Goal: Transaction & Acquisition: Book appointment/travel/reservation

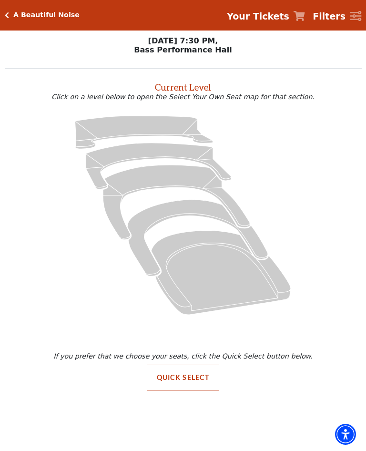
click at [207, 265] on icon "Orchestra / Parterre Circle - Seats Available: 30" at bounding box center [221, 272] width 140 height 84
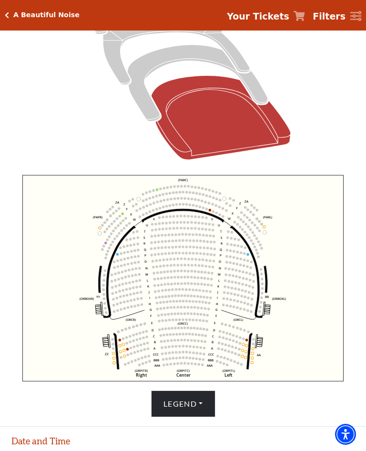
scroll to position [170, 0]
click at [356, 123] on div at bounding box center [183, 60] width 357 height 229
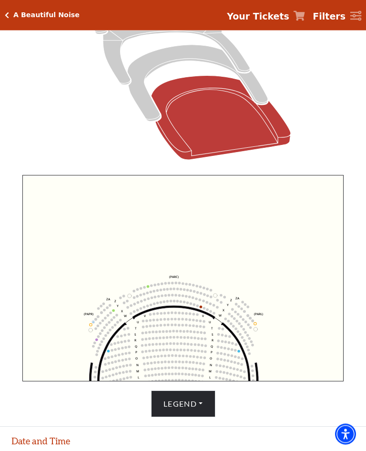
scroll to position [170, 0]
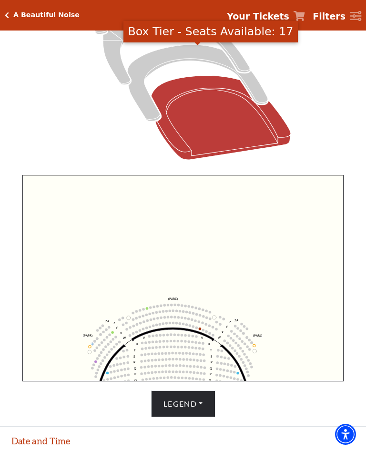
click at [177, 61] on icon "Box Tier - Seats Available: 17" at bounding box center [197, 83] width 140 height 77
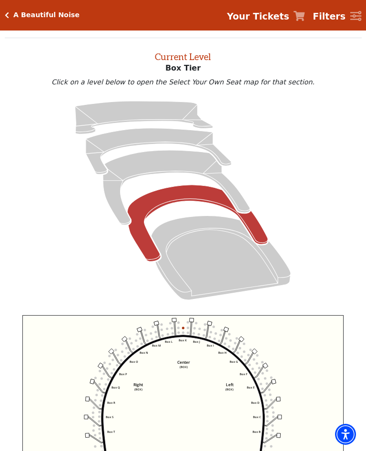
scroll to position [36, 0]
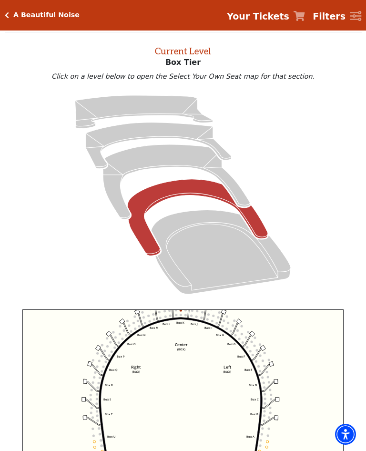
click at [12, 14] on div "A Beautiful Noise" at bounding box center [44, 15] width 70 height 8
click at [20, 25] on div "A Beautiful Noise Your Tickets Filters" at bounding box center [183, 15] width 366 height 30
click at [12, 10] on div "A Beautiful Noise Your Tickets Filters" at bounding box center [183, 15] width 366 height 30
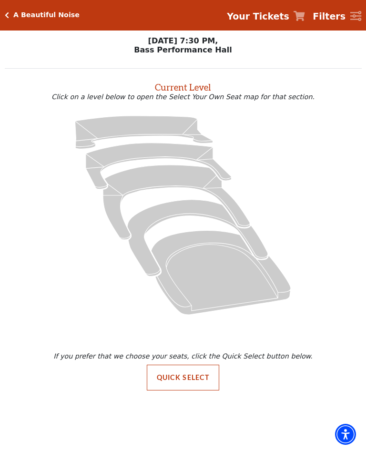
click at [182, 385] on button "Quick Select" at bounding box center [183, 377] width 73 height 26
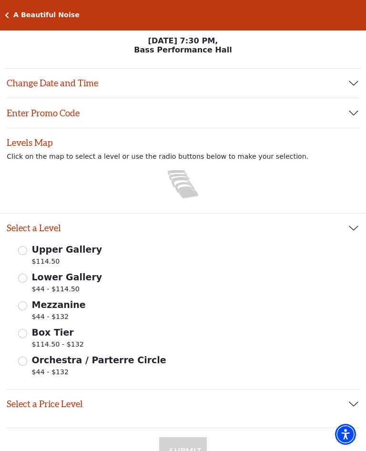
click at [22, 356] on input "Orchestra / Parterre Circle $44 - $132" at bounding box center [22, 360] width 9 height 9
radio input "true"
